Goal: Navigation & Orientation: Go to known website

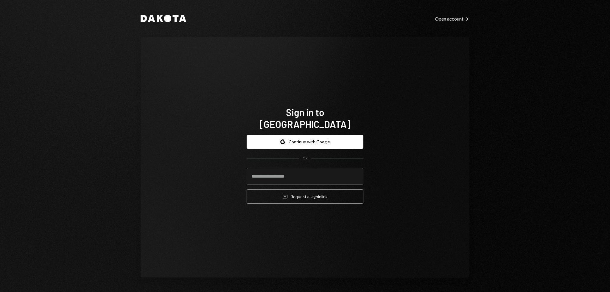
type input "**********"
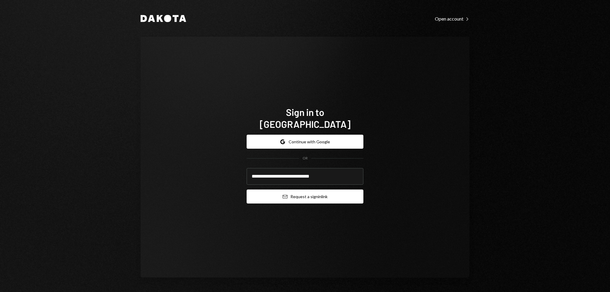
click at [322, 189] on button "Email Request a sign in link" at bounding box center [305, 196] width 117 height 14
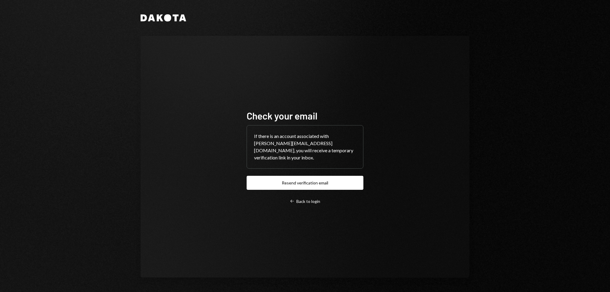
drag, startPoint x: 177, startPoint y: 86, endPoint x: 173, endPoint y: 85, distance: 3.7
click at [173, 85] on div "Check your email If there is an account associated with [PERSON_NAME][EMAIL_ADD…" at bounding box center [305, 157] width 329 height 242
click at [168, 79] on div "Check your email If there is an account associated with [PERSON_NAME][EMAIL_ADD…" at bounding box center [305, 157] width 329 height 242
click at [161, 72] on div "Check your email If there is an account associated with [PERSON_NAME][EMAIL_ADD…" at bounding box center [305, 157] width 329 height 242
click at [157, 68] on div "Check your email If there is an account associated with [PERSON_NAME][EMAIL_ADD…" at bounding box center [305, 157] width 329 height 242
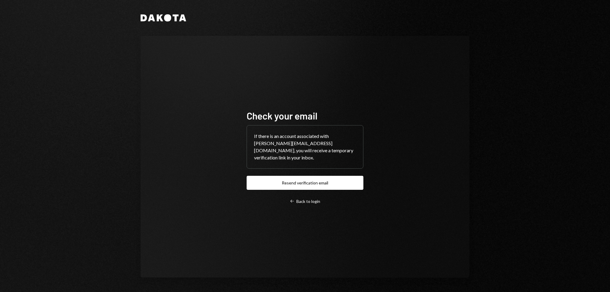
click at [157, 68] on div "Check your email If there is an account associated with [PERSON_NAME][EMAIL_ADD…" at bounding box center [305, 157] width 329 height 242
click at [155, 66] on div "Check your email If there is an account associated with [PERSON_NAME][EMAIL_ADD…" at bounding box center [305, 157] width 329 height 242
click at [150, 62] on div "Check your email If there is an account associated with [PERSON_NAME][EMAIL_ADD…" at bounding box center [305, 157] width 329 height 242
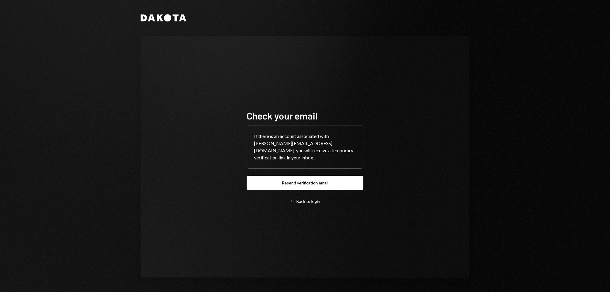
click at [150, 61] on div "Check your email If there is an account associated with [PERSON_NAME][EMAIL_ADD…" at bounding box center [305, 157] width 329 height 242
click at [148, 60] on div "Check your email If there is an account associated with [PERSON_NAME][EMAIL_ADD…" at bounding box center [305, 157] width 329 height 242
